Goal: Navigation & Orientation: Find specific page/section

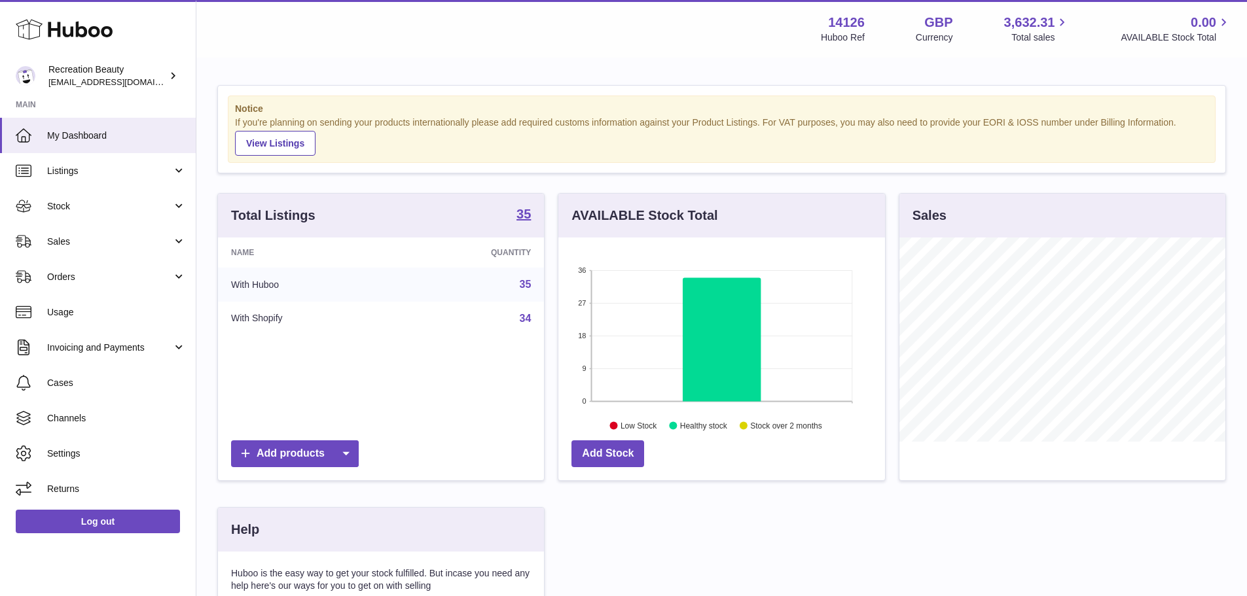
scroll to position [204, 327]
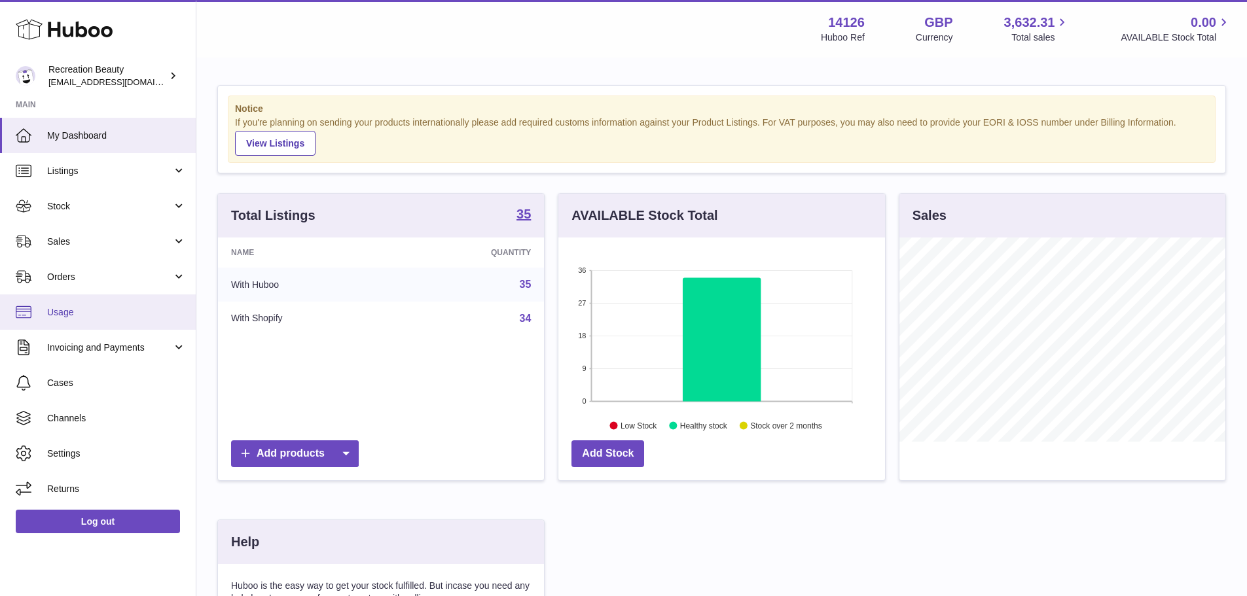
click at [95, 315] on span "Usage" at bounding box center [116, 312] width 139 height 12
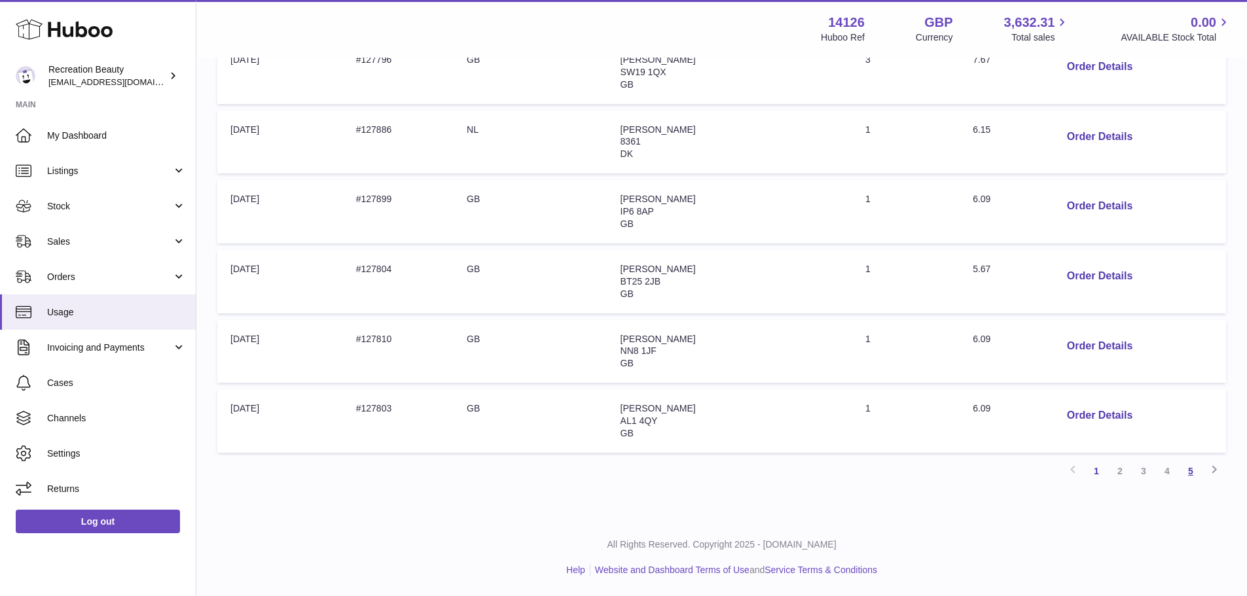
click at [1194, 470] on link "5" at bounding box center [1190, 471] width 24 height 24
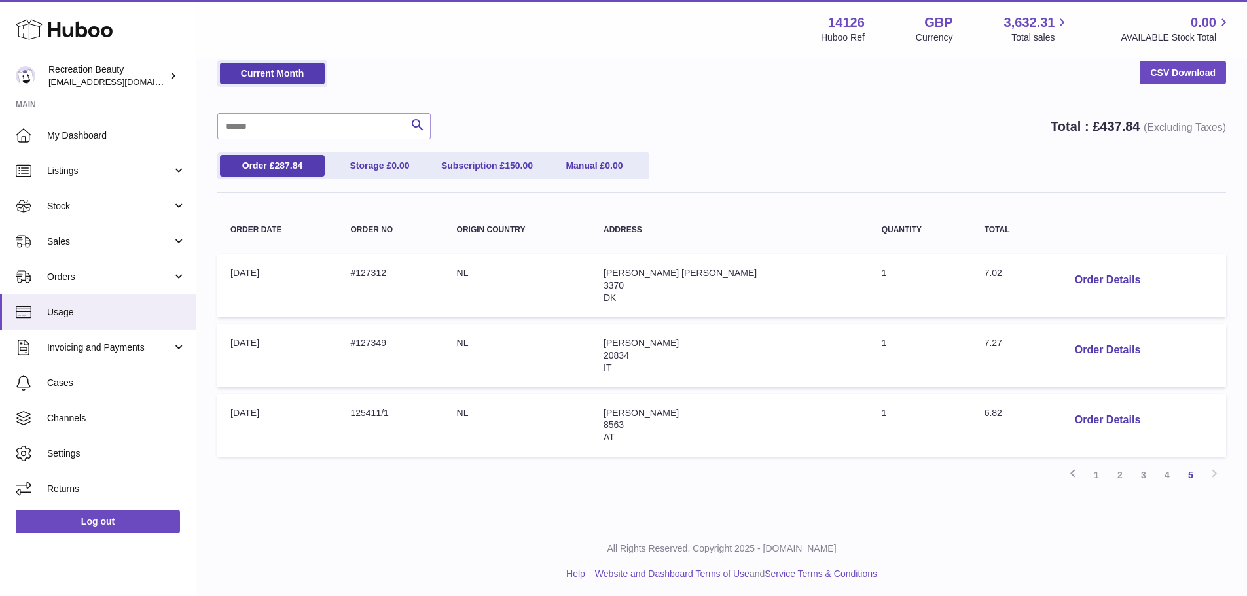
scroll to position [63, 0]
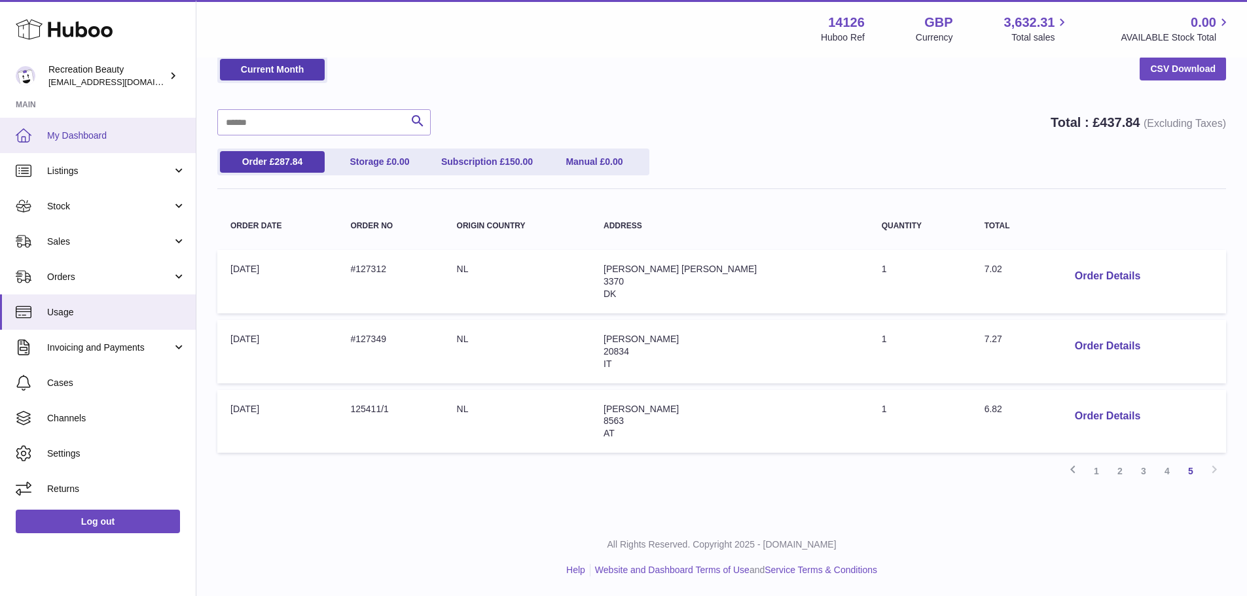
click at [126, 133] on span "My Dashboard" at bounding box center [116, 136] width 139 height 12
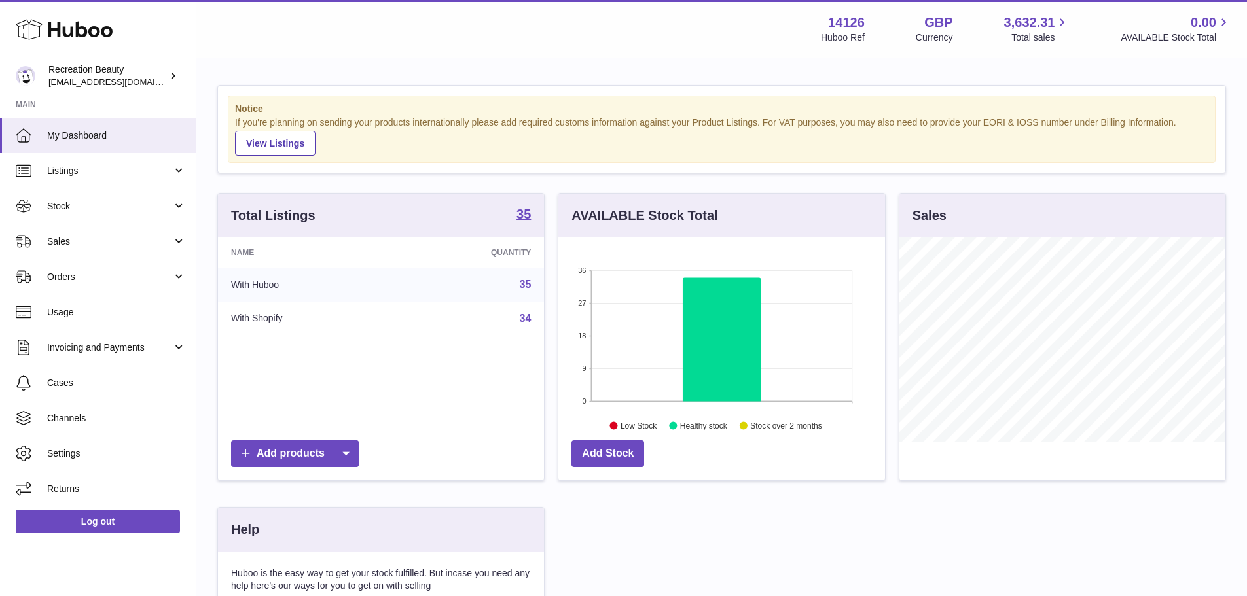
scroll to position [204, 327]
